Goal: Task Accomplishment & Management: Use online tool/utility

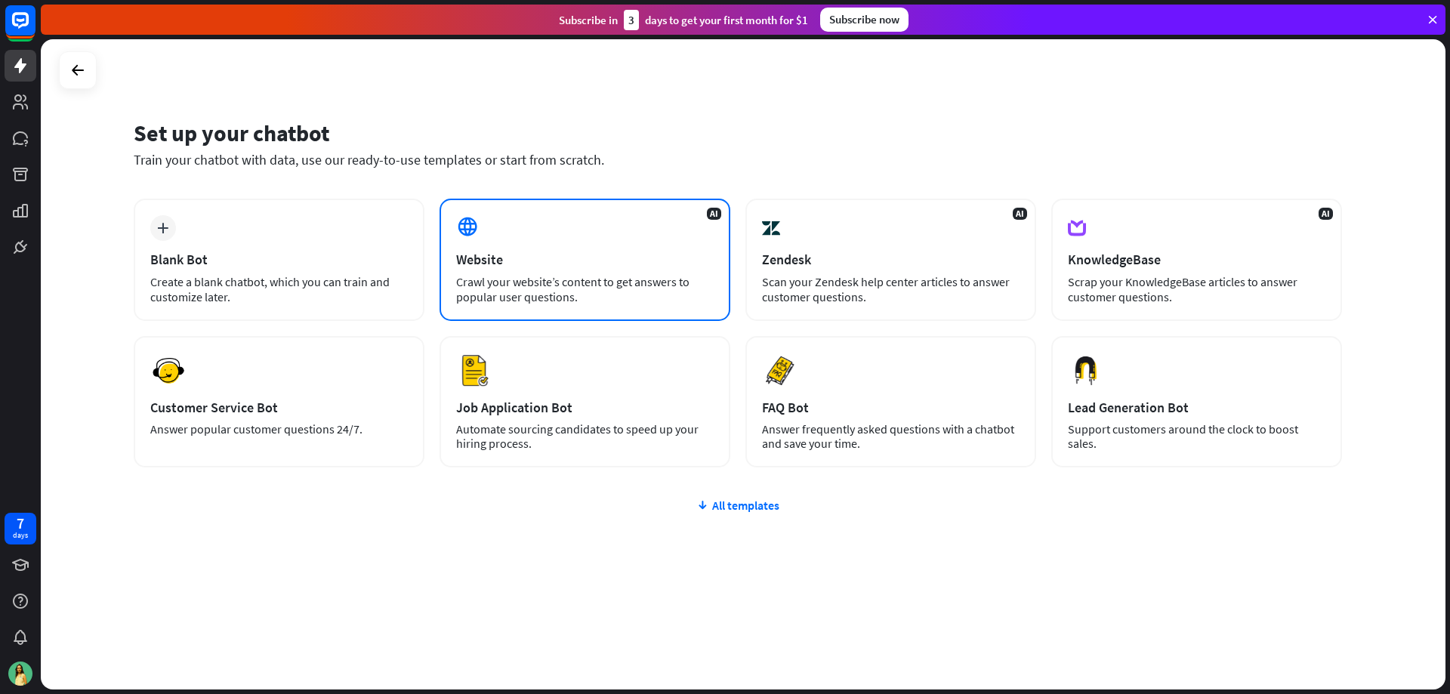
click at [537, 230] on div "AI Website Crawl your website’s content to get answers to popular user question…" at bounding box center [585, 260] width 291 height 122
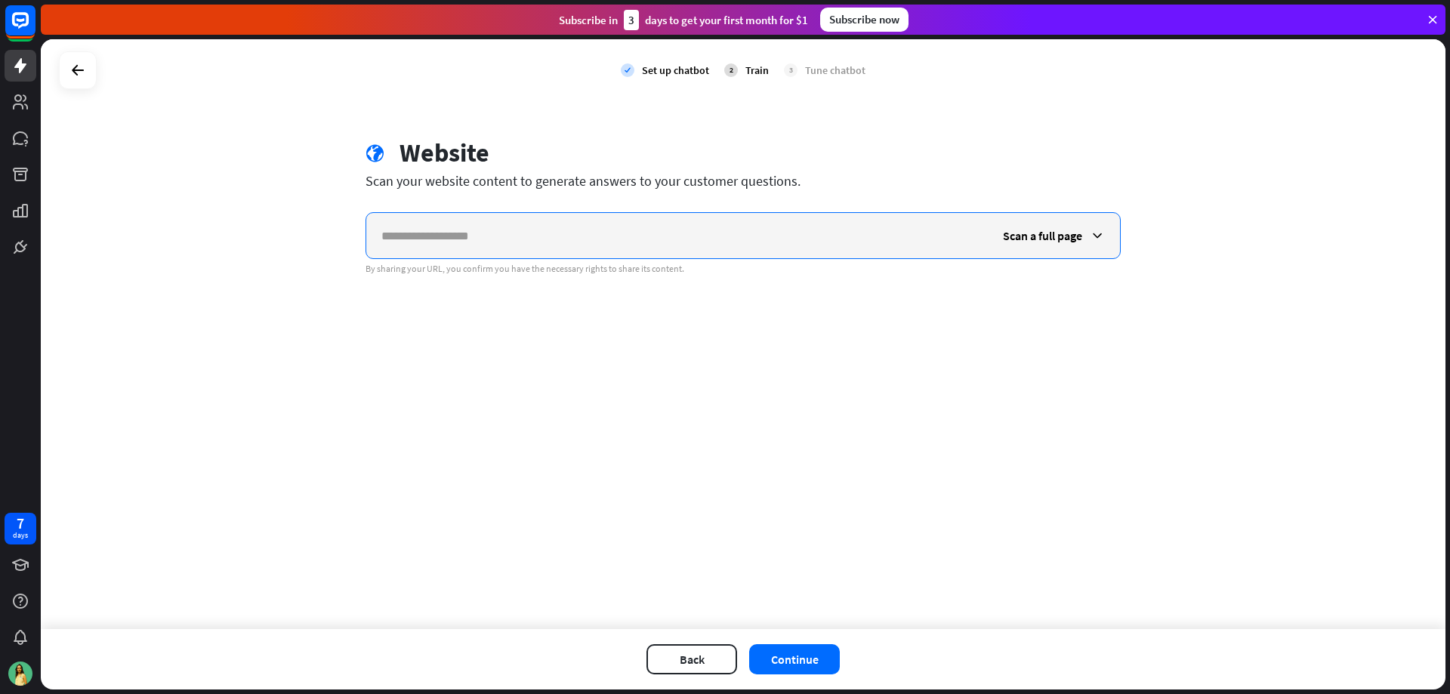
paste input "**********"
type input "**********"
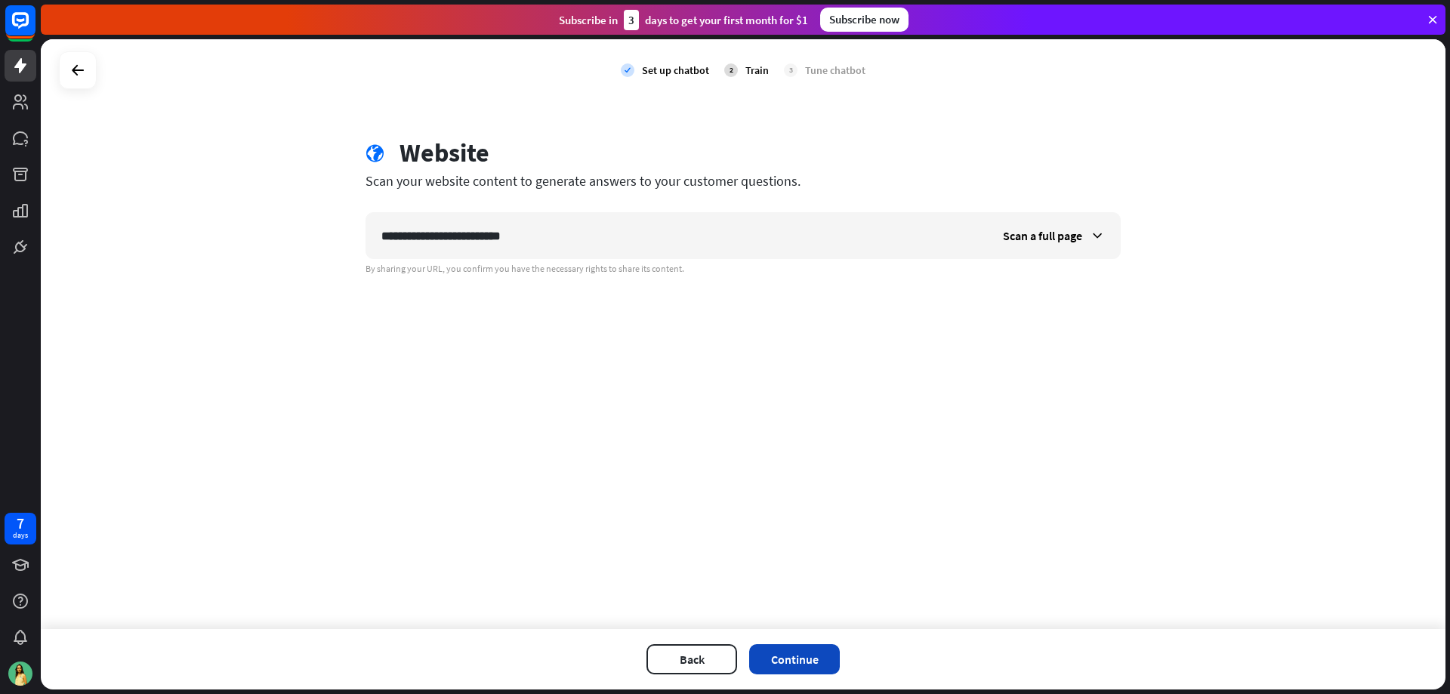
click at [794, 665] on button "Continue" at bounding box center [794, 659] width 91 height 30
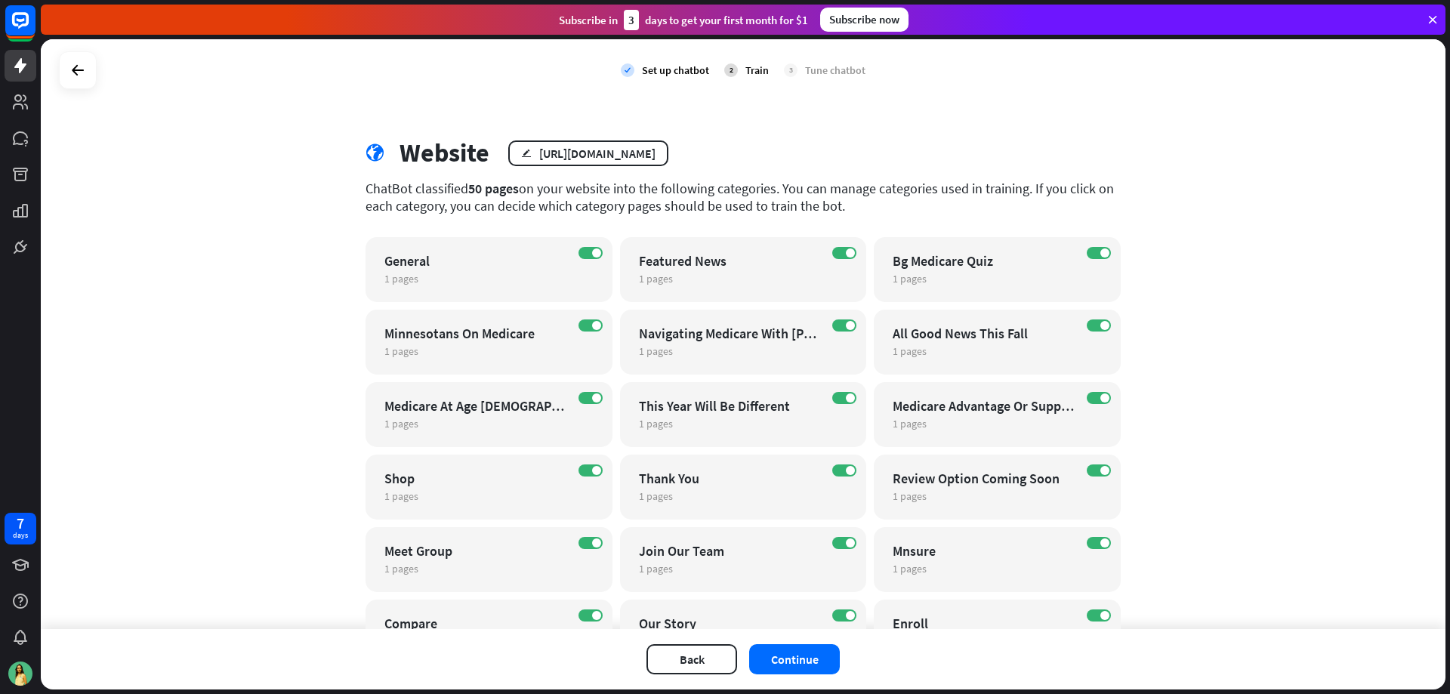
click at [795, 665] on button "Continue" at bounding box center [794, 659] width 91 height 30
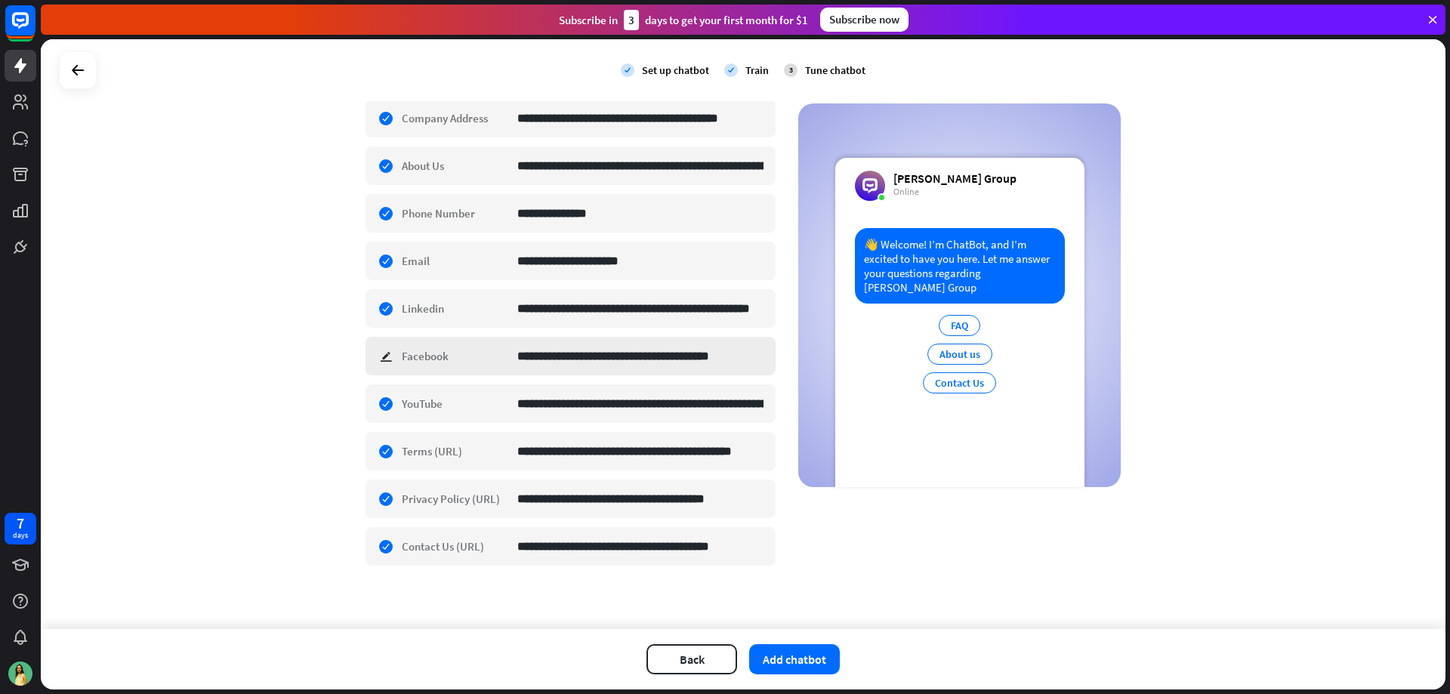
scroll to position [329, 0]
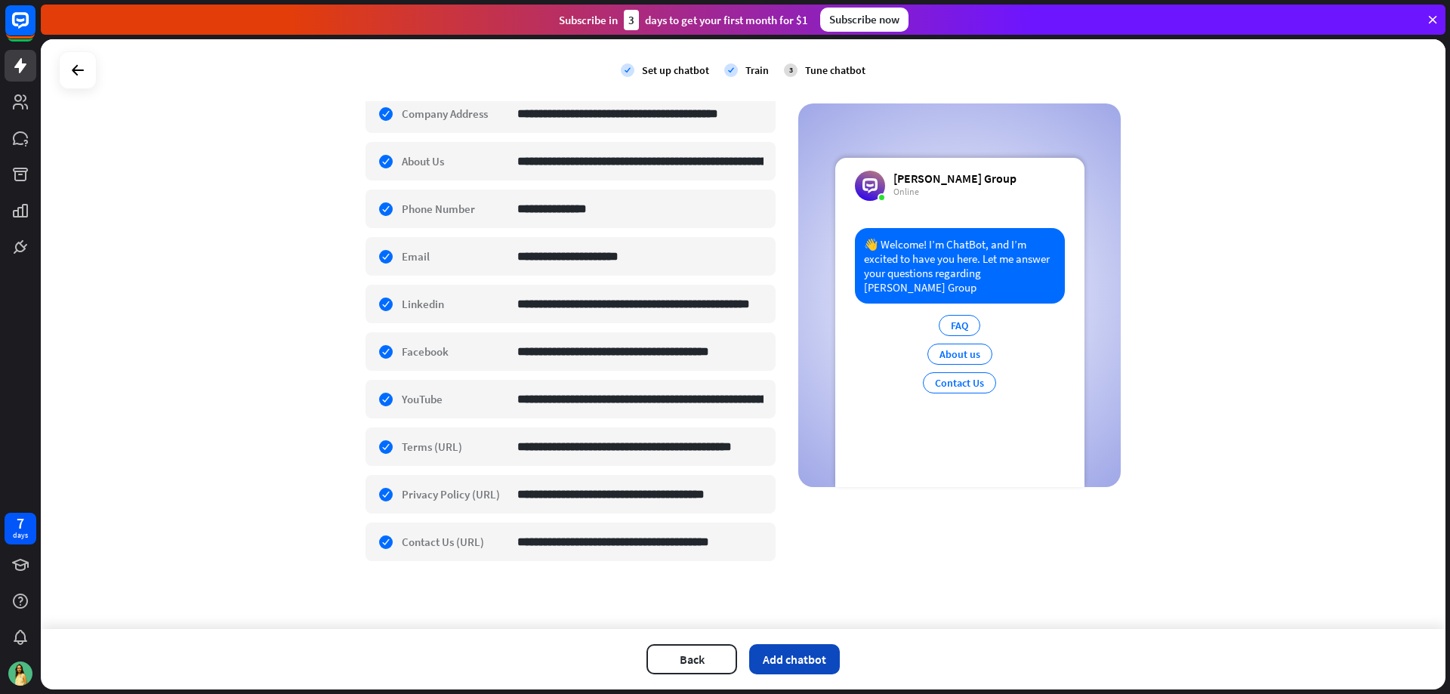
click at [791, 647] on button "Add chatbot" at bounding box center [794, 659] width 91 height 30
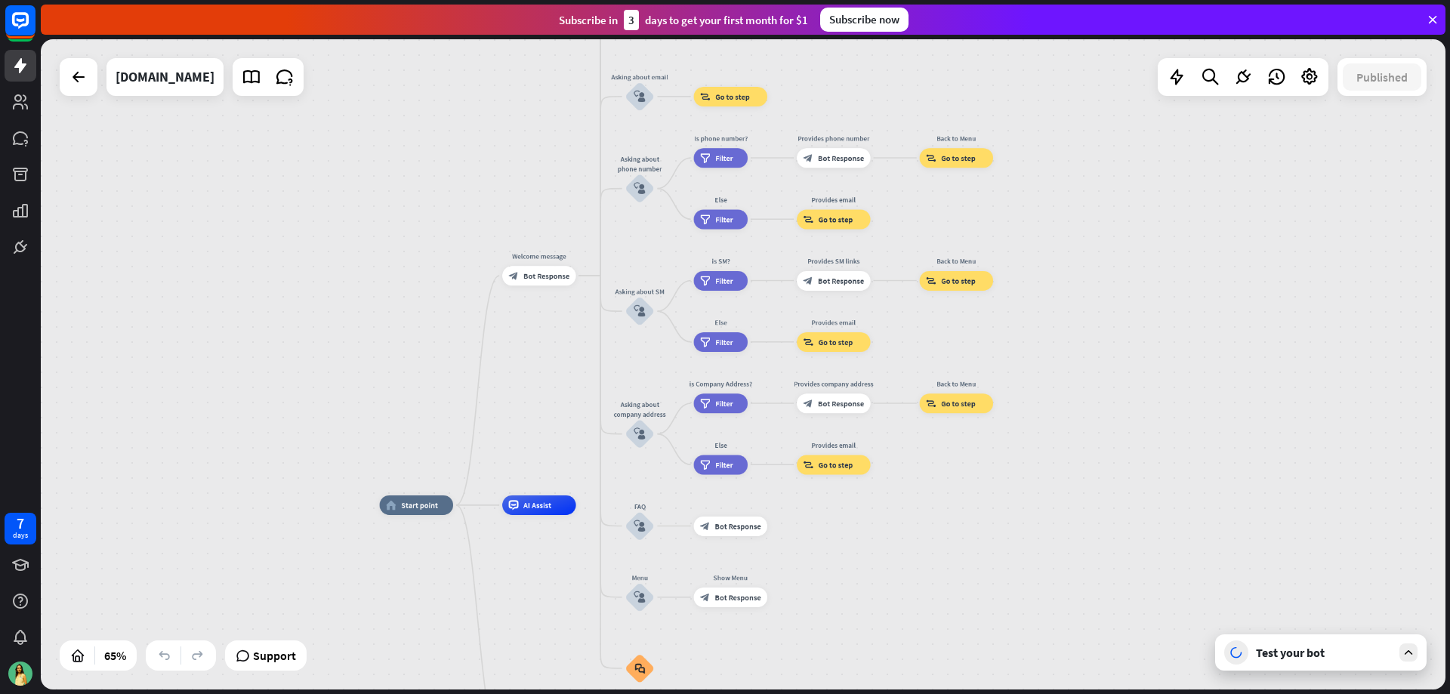
drag, startPoint x: 1157, startPoint y: 454, endPoint x: 958, endPoint y: 547, distance: 219.9
drag, startPoint x: 963, startPoint y: 422, endPoint x: 893, endPoint y: 581, distance: 174.1
click at [1403, 649] on icon at bounding box center [1409, 653] width 14 height 14
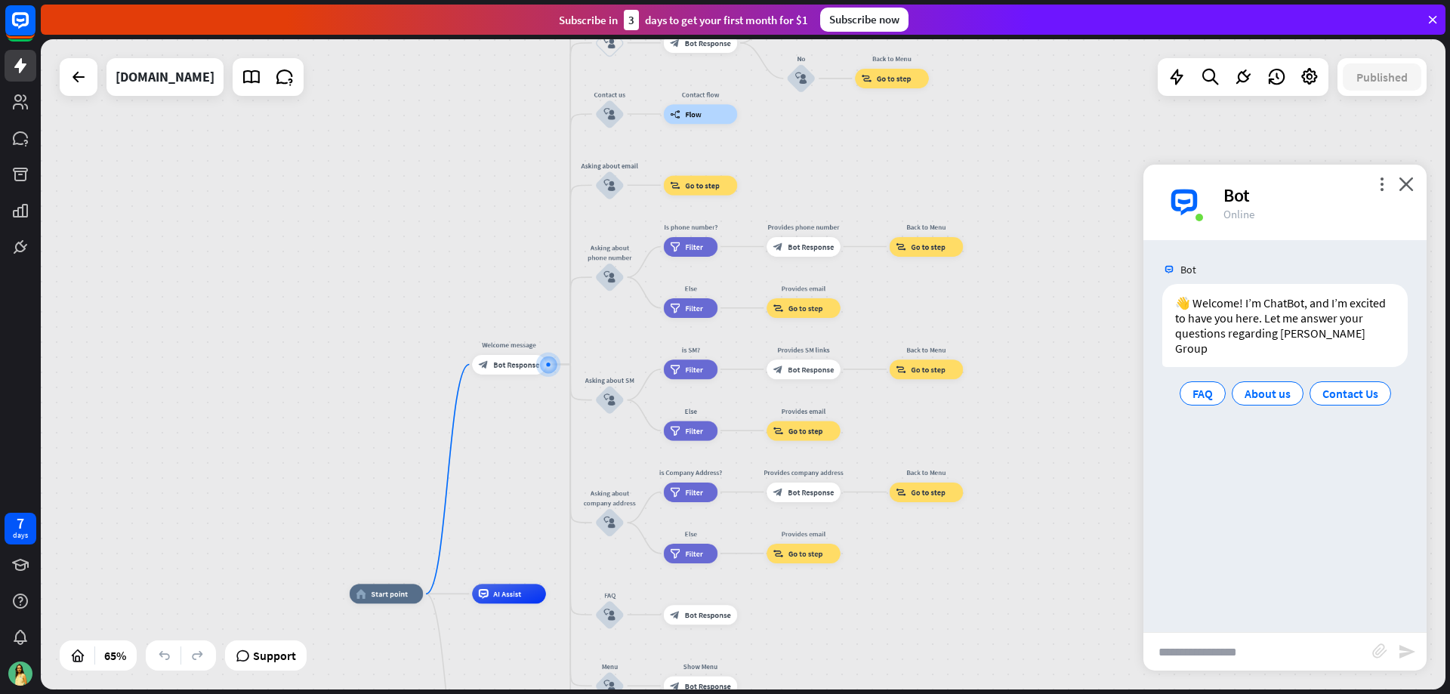
click at [1180, 645] on input "text" at bounding box center [1257, 652] width 229 height 38
type input "**********"
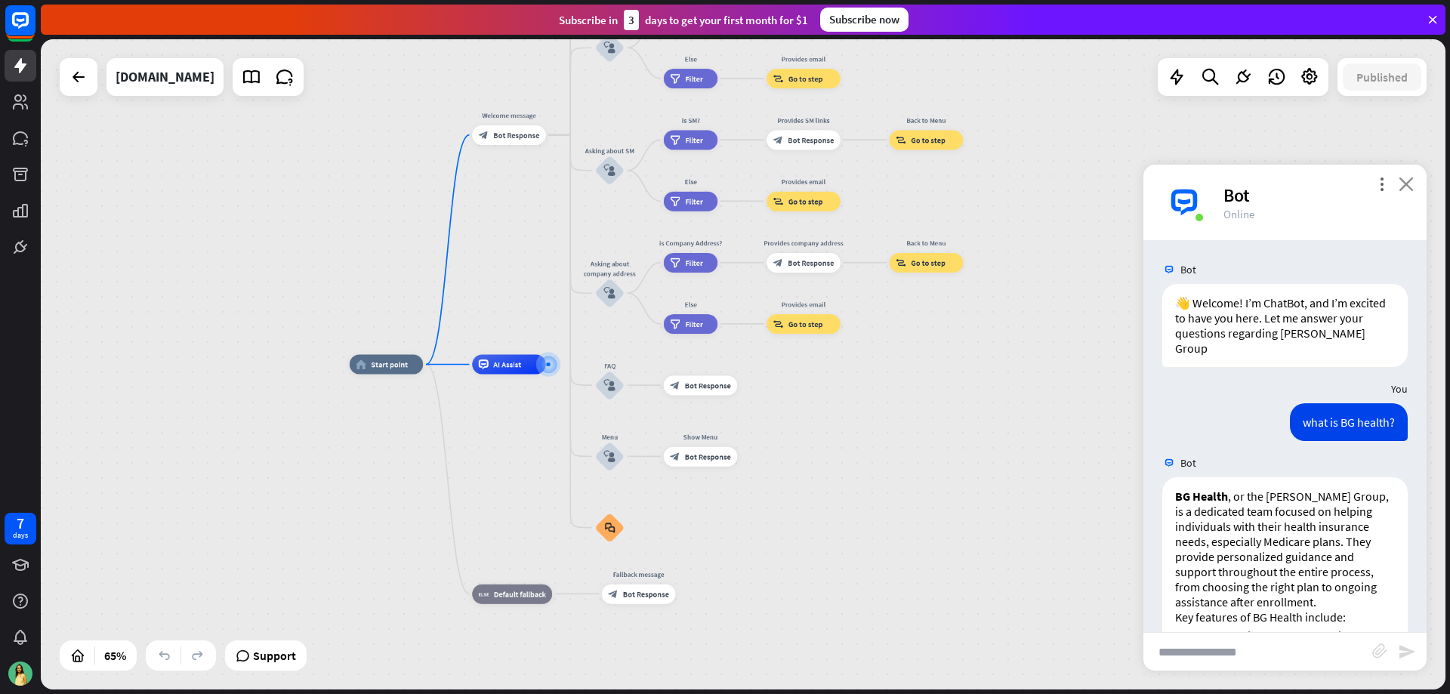
click at [1402, 181] on icon "close" at bounding box center [1406, 184] width 15 height 14
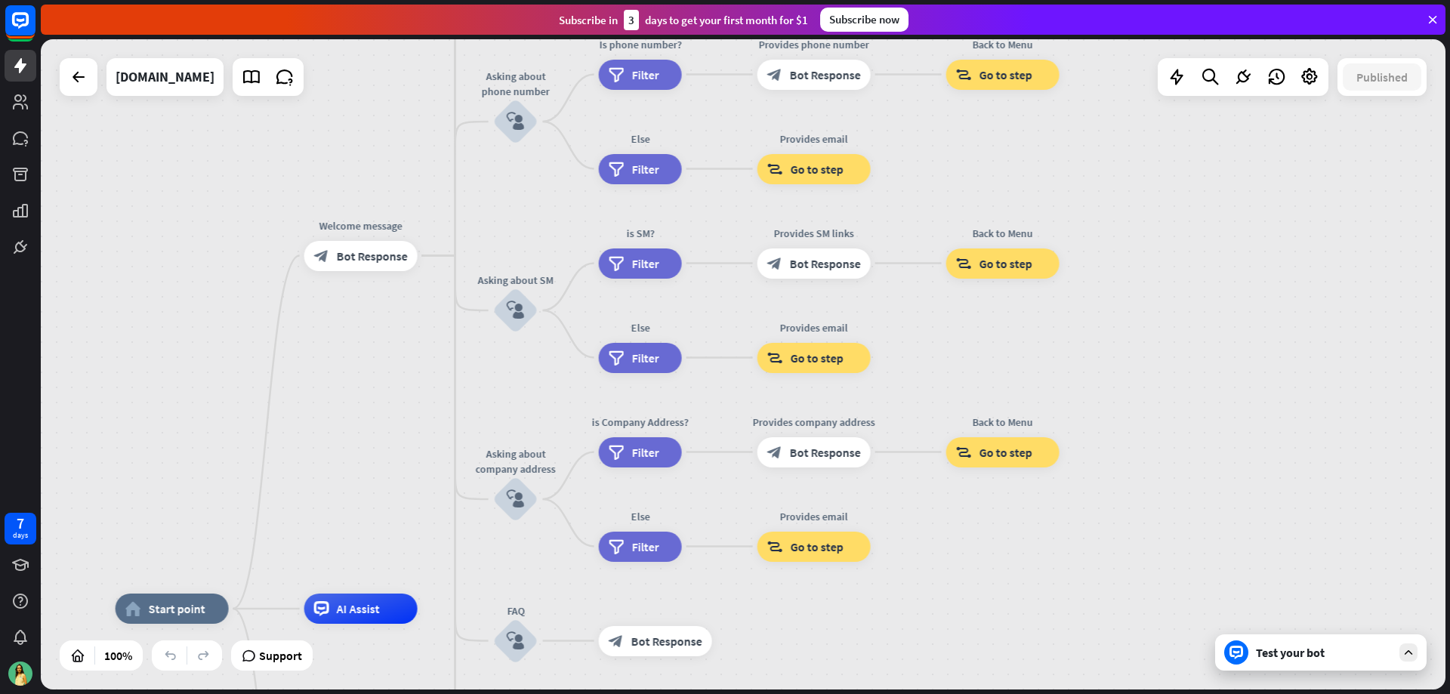
drag, startPoint x: 882, startPoint y: 277, endPoint x: 955, endPoint y: 433, distance: 171.6
click at [966, 467] on div "Edit name more_horiz Back to Menu block_goto Go to step" at bounding box center [1002, 451] width 113 height 30
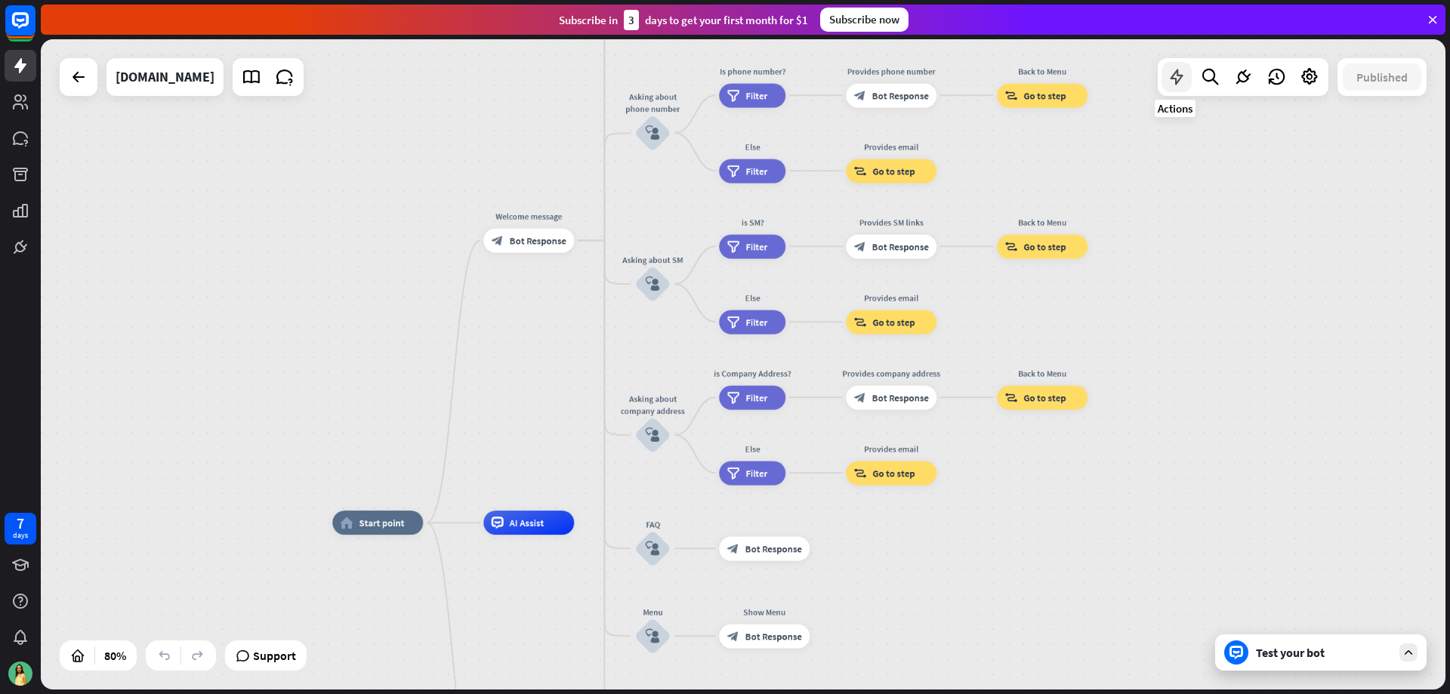
click at [1182, 70] on icon at bounding box center [1177, 77] width 20 height 20
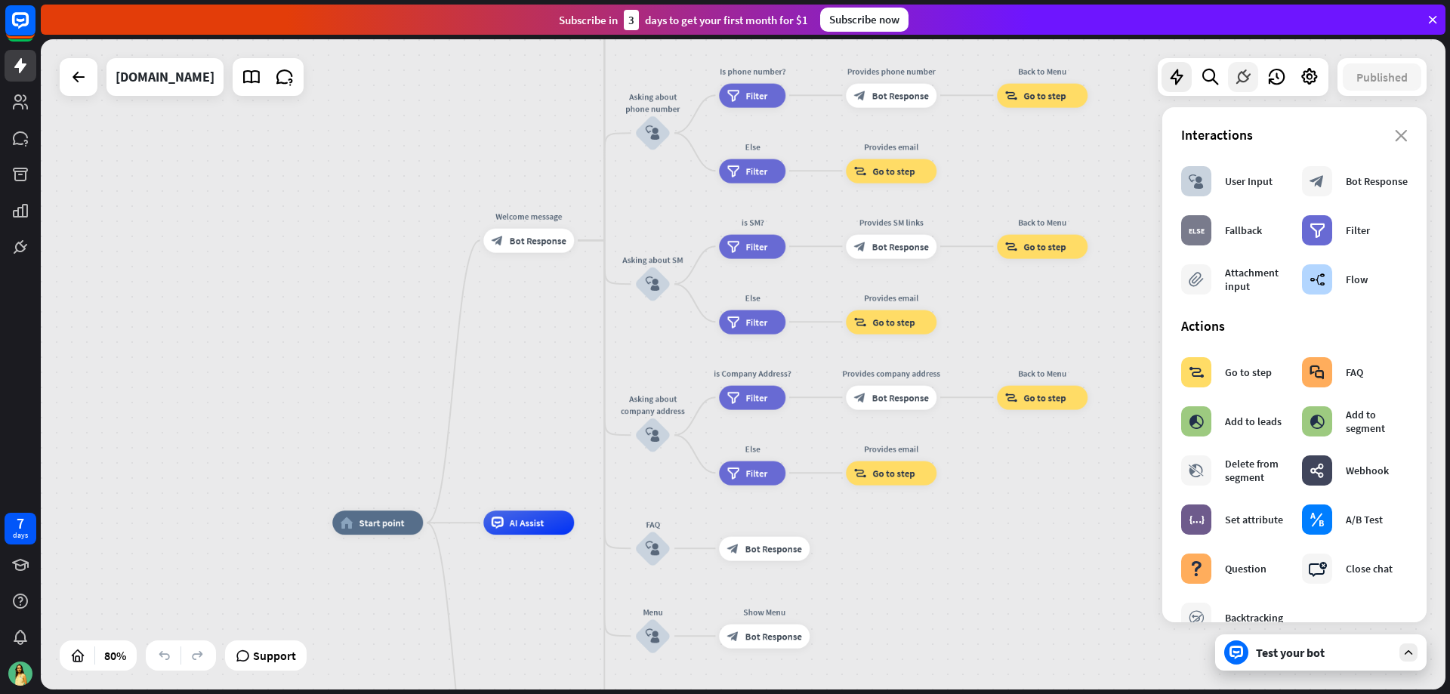
click at [1252, 80] on icon at bounding box center [1243, 77] width 20 height 20
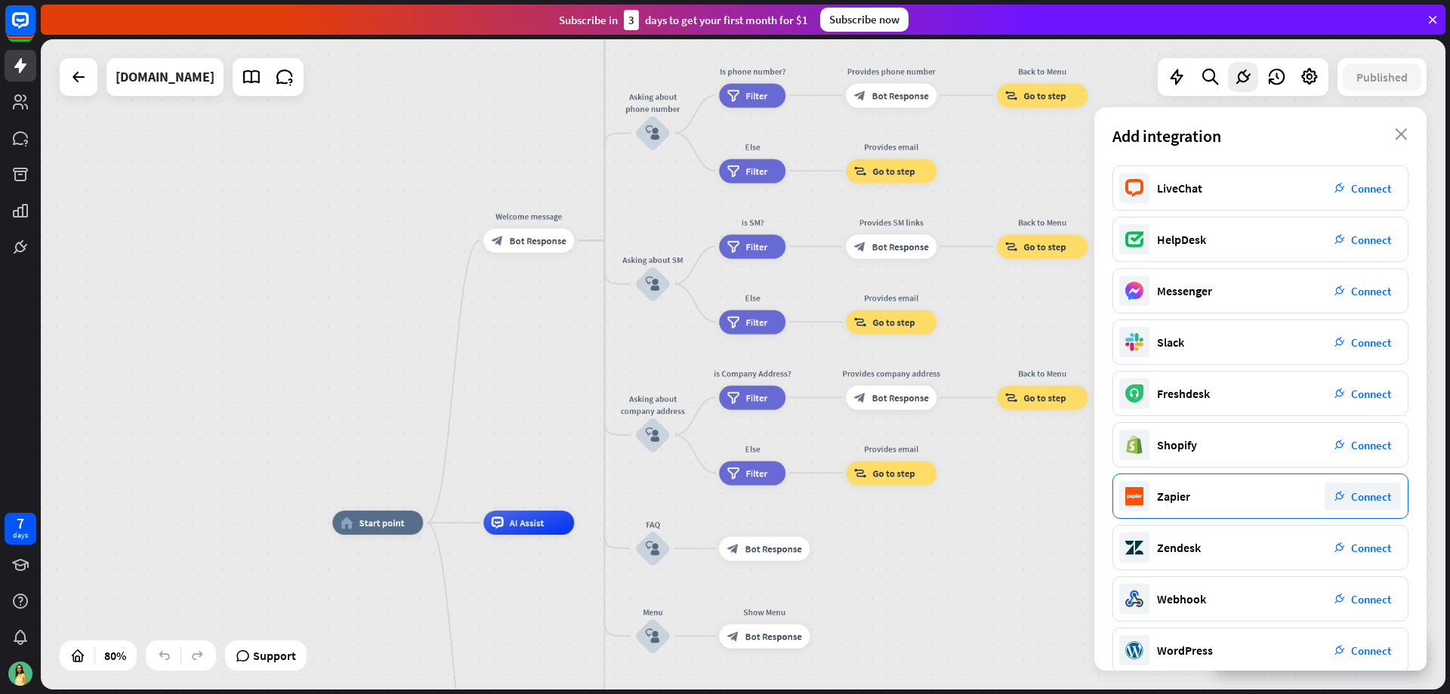
scroll to position [71, 0]
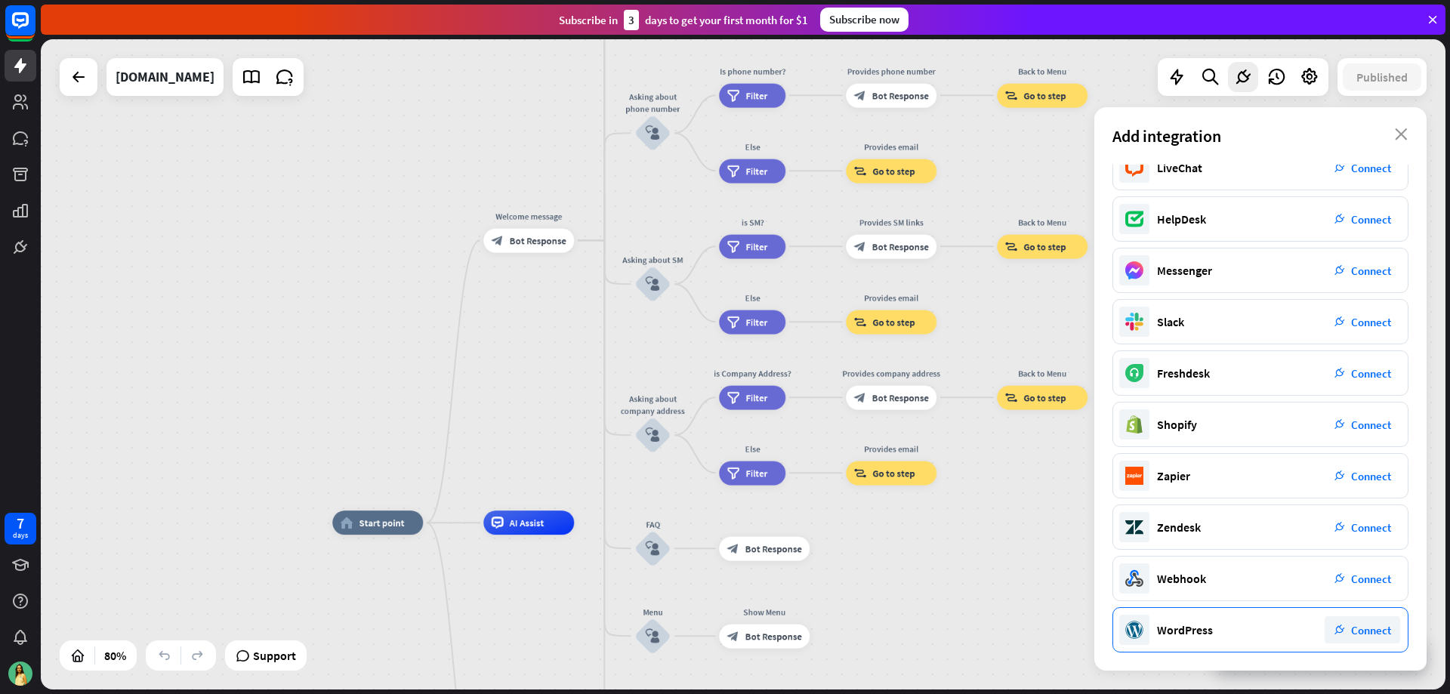
click at [1374, 630] on span "Connect" at bounding box center [1371, 630] width 40 height 14
